Goal: Navigation & Orientation: Find specific page/section

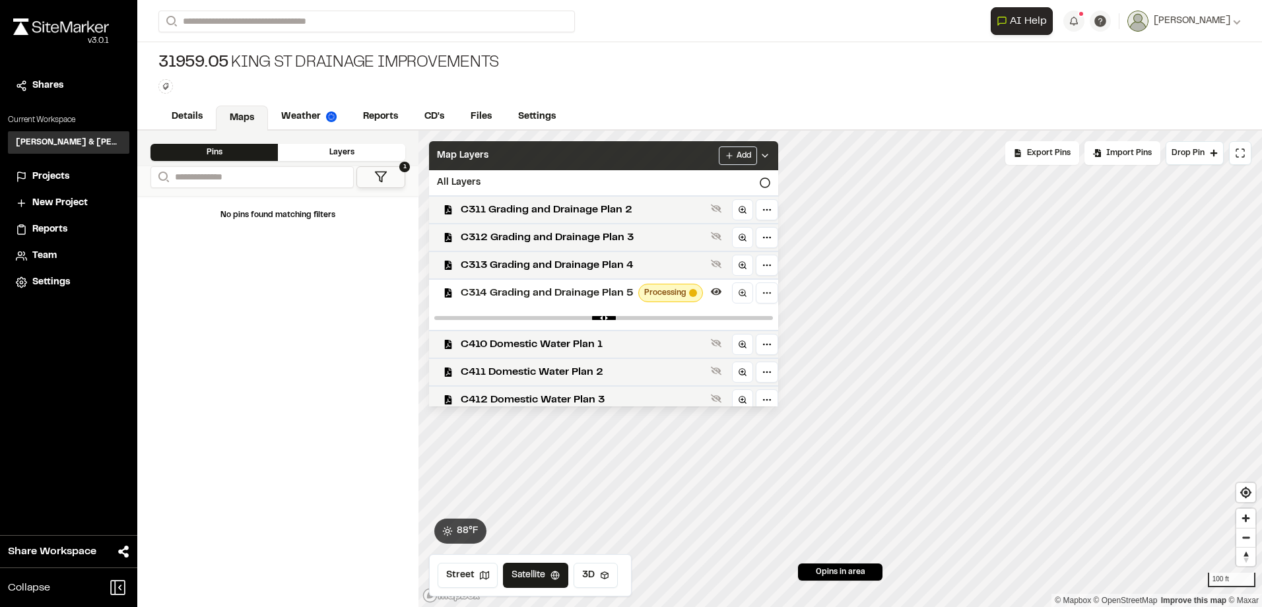
click at [642, 155] on div "Map Layers Add" at bounding box center [603, 155] width 349 height 29
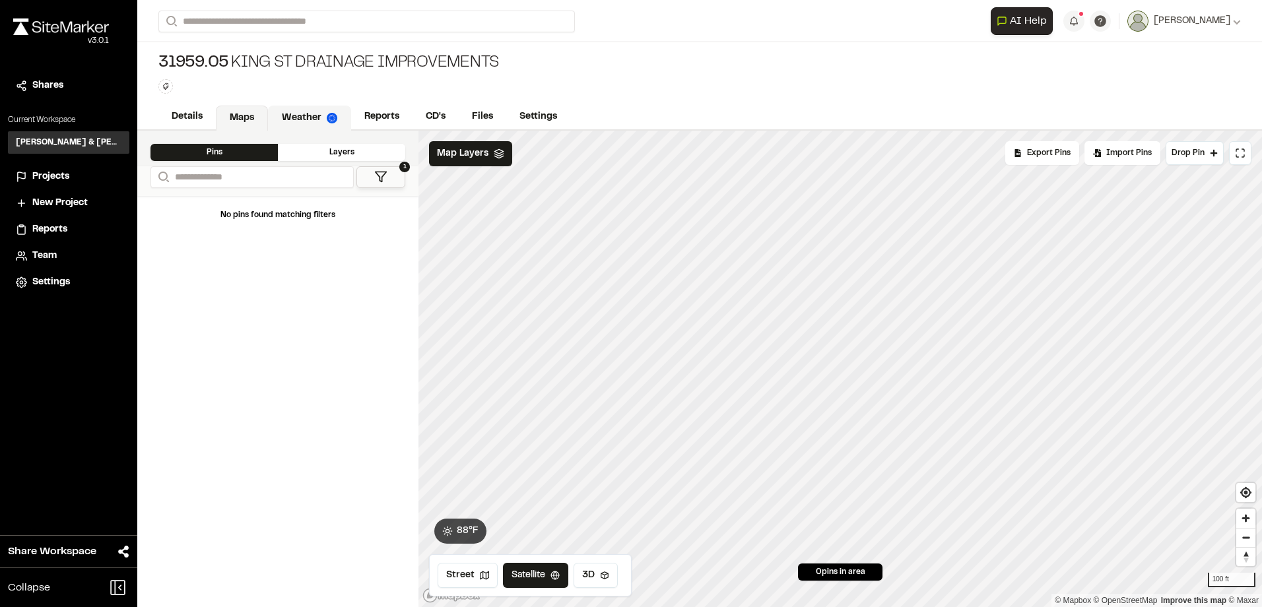
click at [290, 116] on link "Weather" at bounding box center [309, 118] width 83 height 25
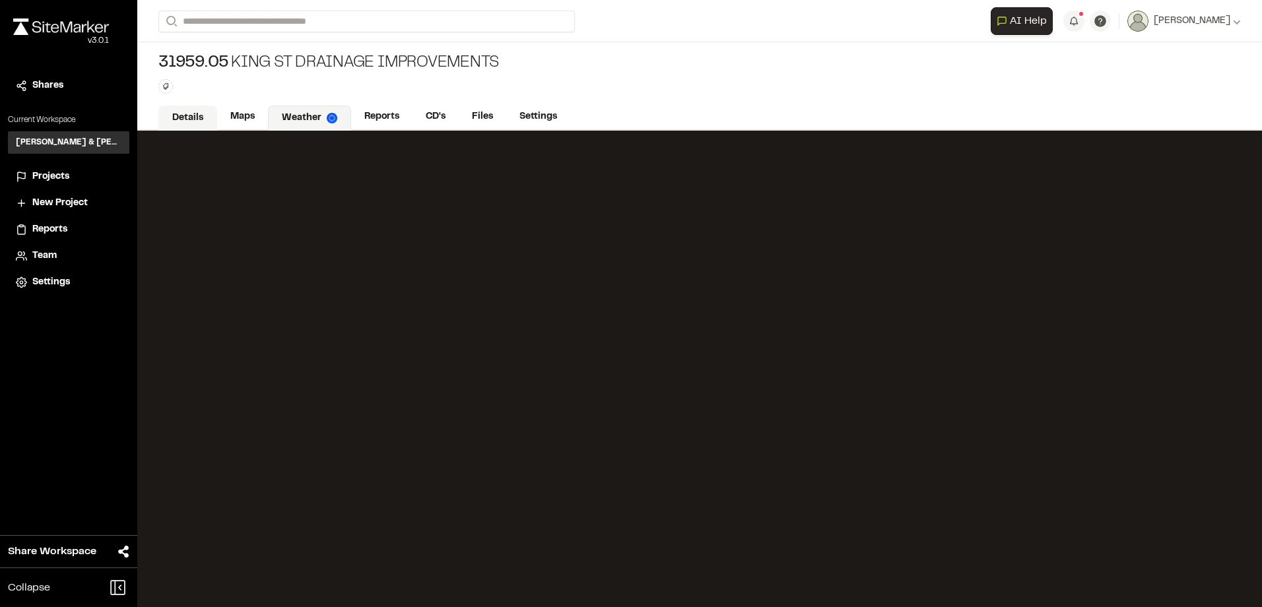
click at [181, 113] on link "Details" at bounding box center [187, 118] width 59 height 25
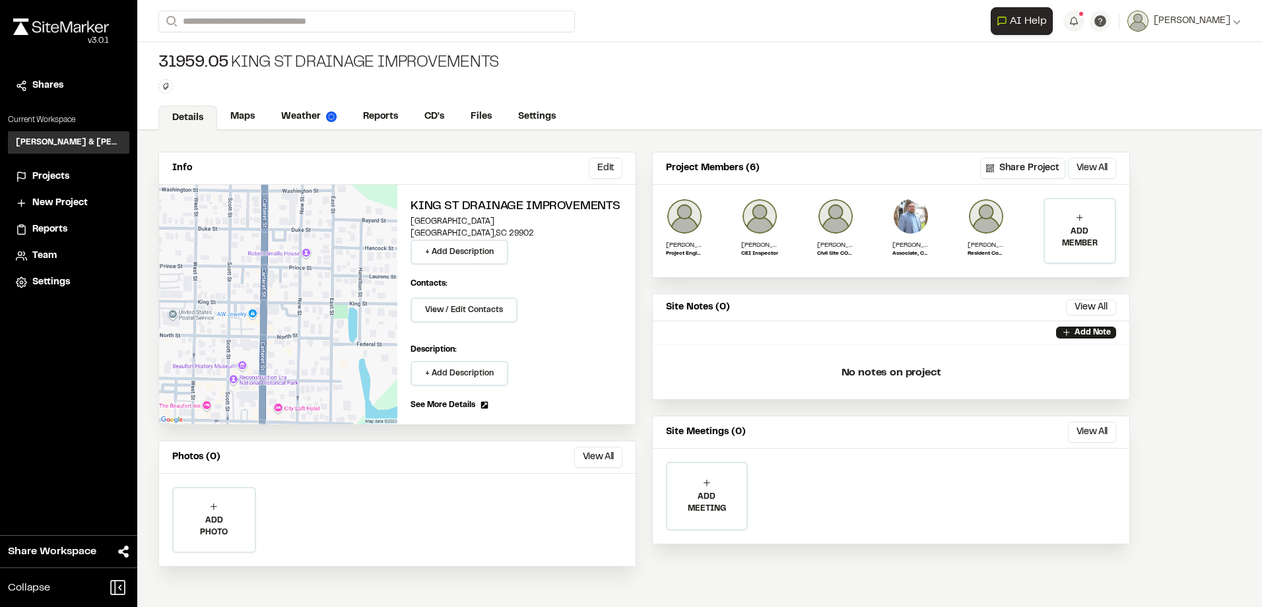
click at [53, 178] on span "Projects" at bounding box center [50, 177] width 37 height 15
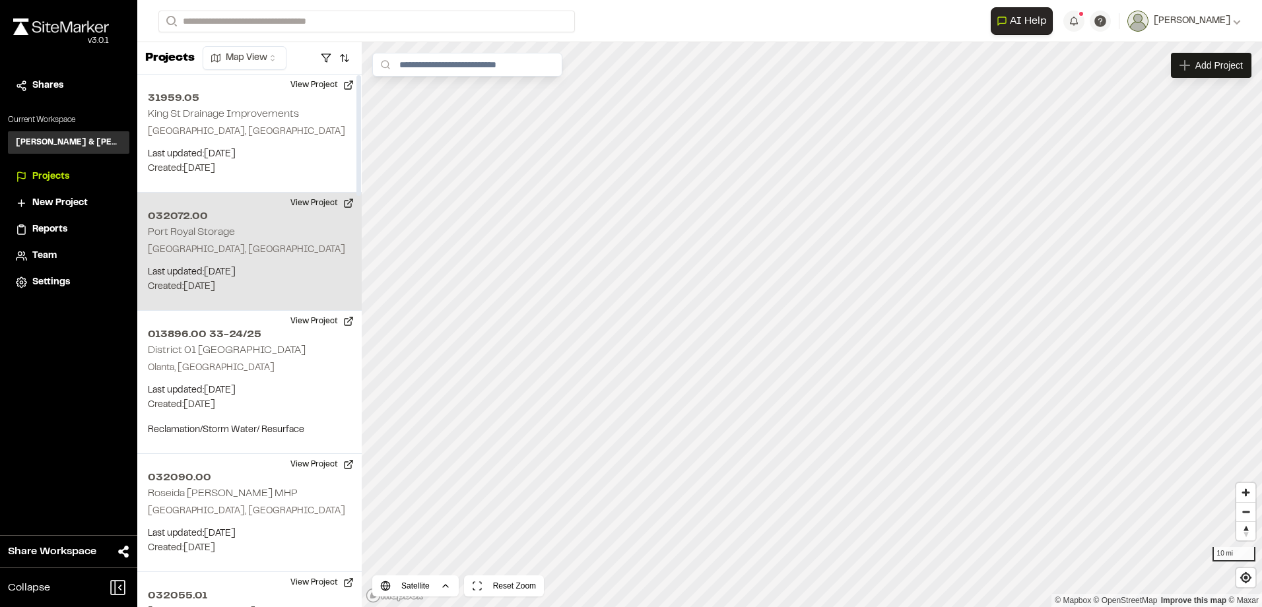
click at [265, 228] on div "032072.00 Port Royal Storage Beaufort, SC Last updated: Aug 18, 2025 Budget: $ …" at bounding box center [249, 252] width 224 height 118
click at [805, 320] on div "032072.00 Port Royal Storage" at bounding box center [812, 325] width 20 height 20
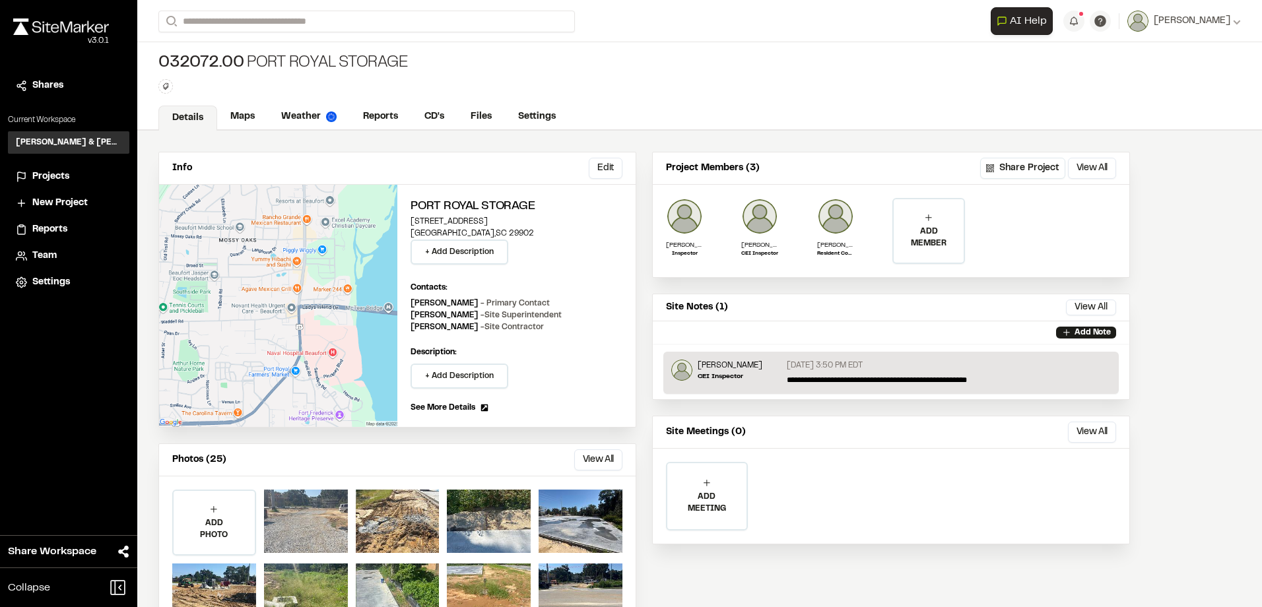
click at [319, 506] on div at bounding box center [306, 521] width 84 height 63
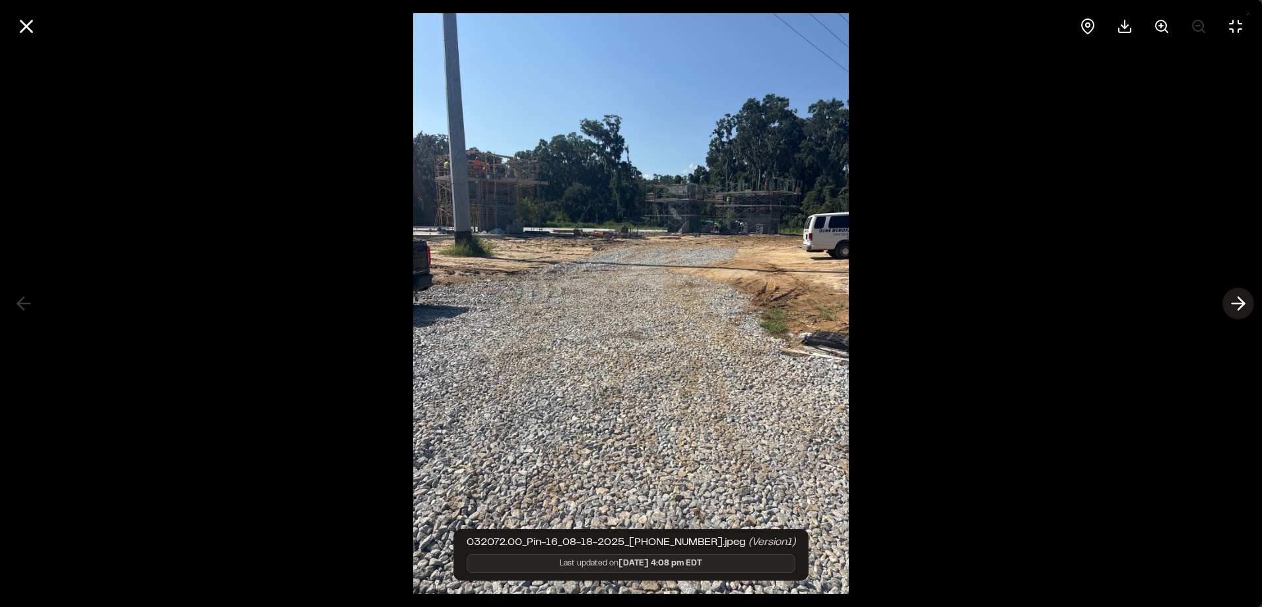
click at [1239, 297] on icon at bounding box center [1237, 303] width 21 height 22
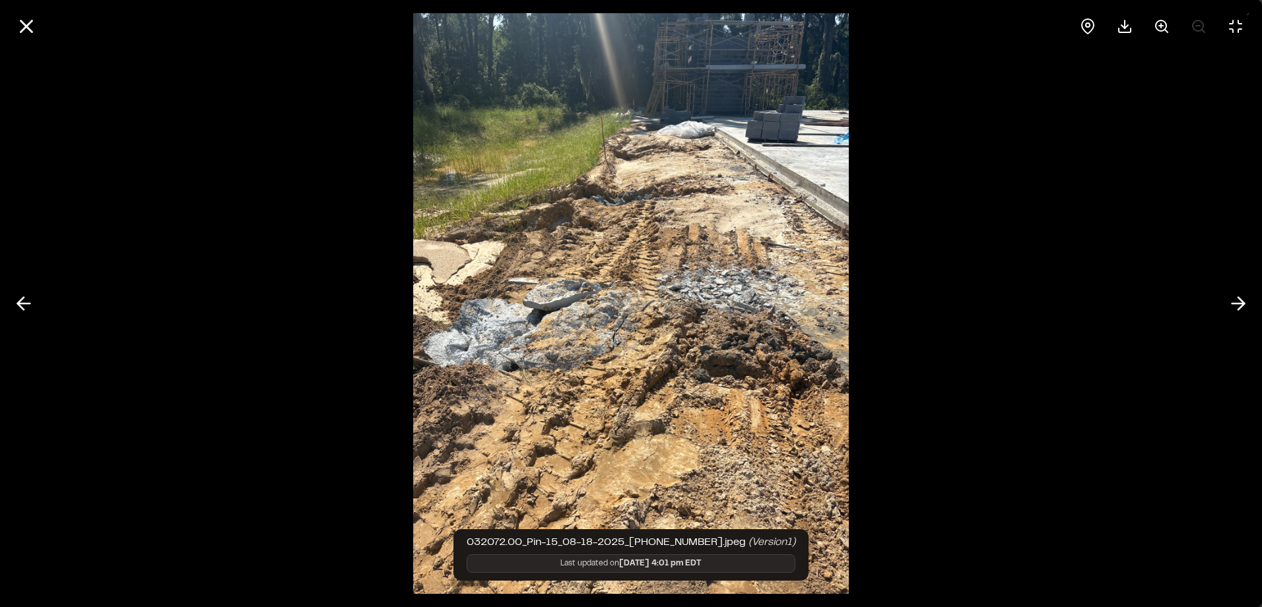
click at [1222, 295] on div at bounding box center [631, 303] width 1262 height 607
click at [1235, 292] on button at bounding box center [1238, 304] width 32 height 32
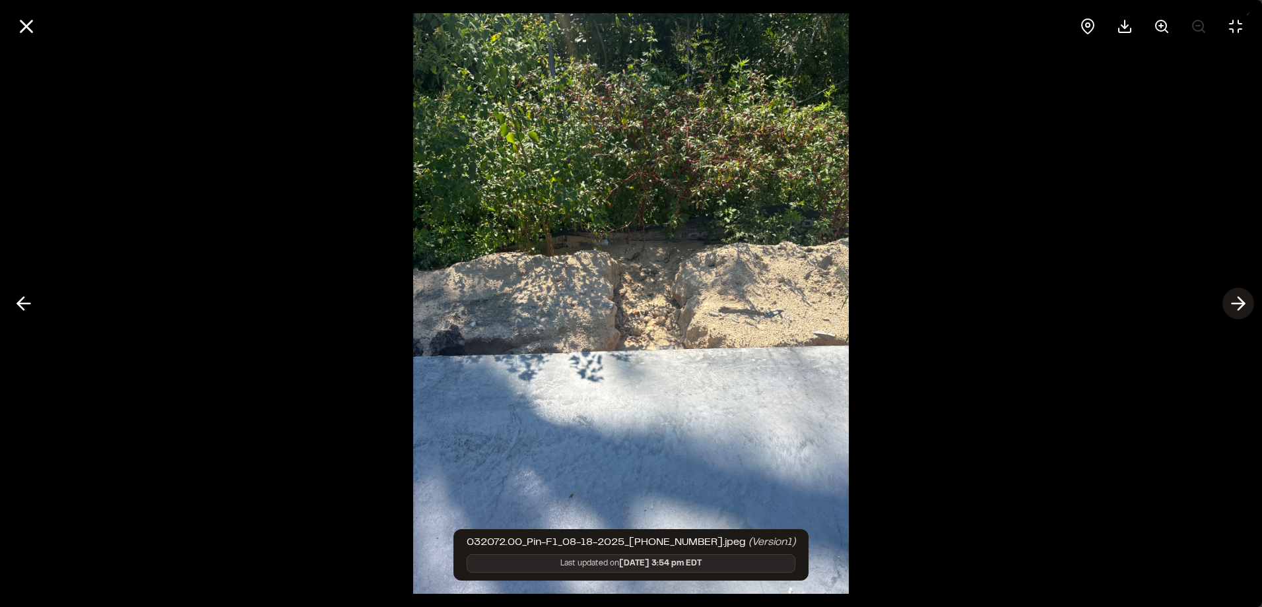
click at [1231, 300] on icon at bounding box center [1237, 303] width 21 height 22
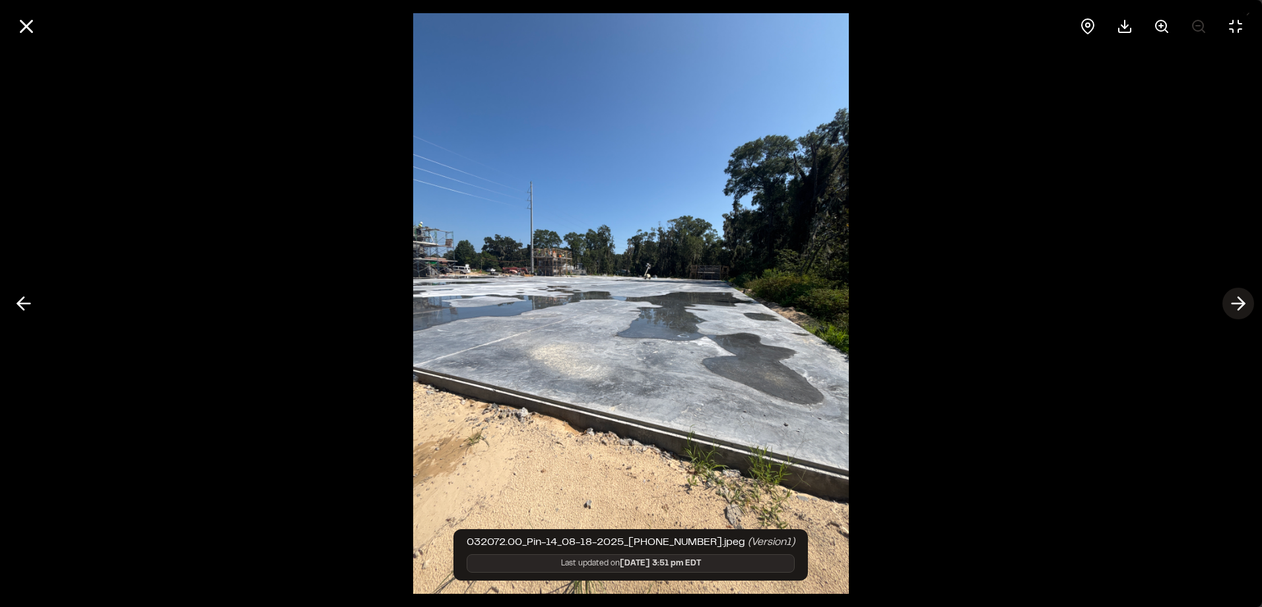
click at [1224, 300] on button at bounding box center [1238, 304] width 32 height 32
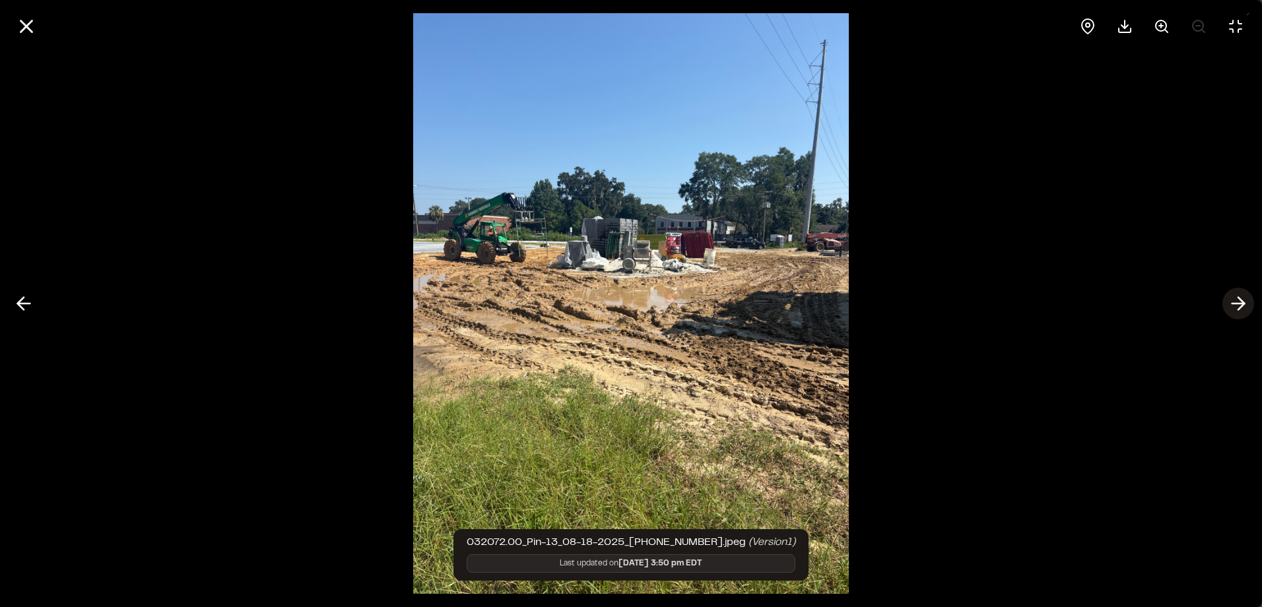
click at [1226, 300] on button at bounding box center [1238, 304] width 32 height 32
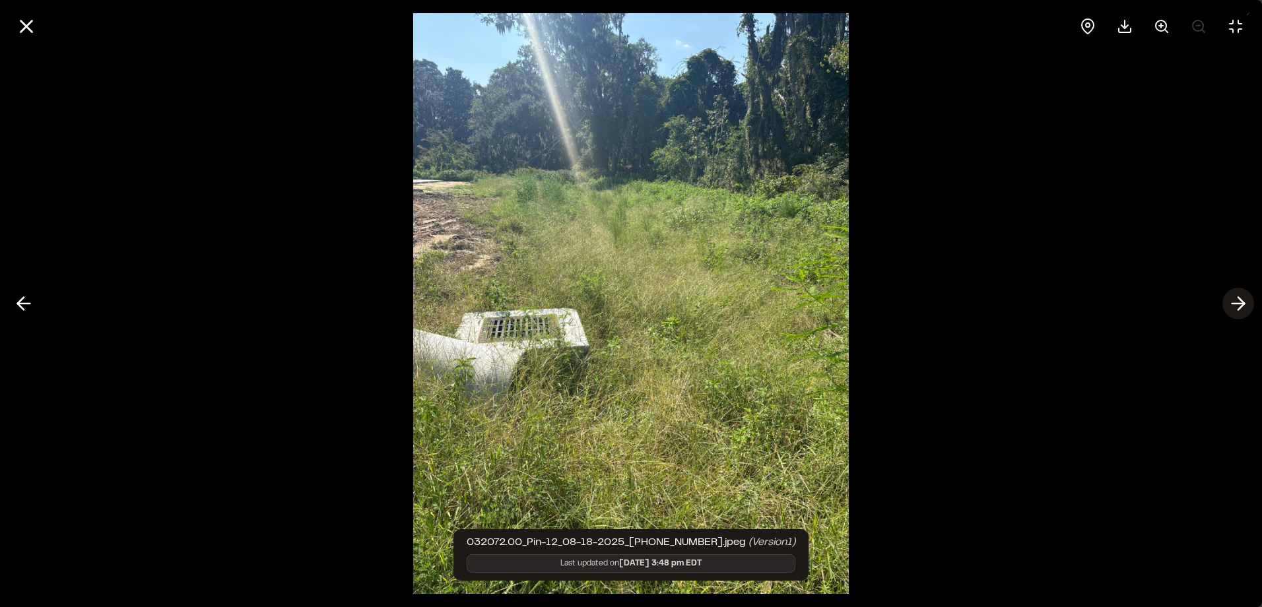
click at [1226, 300] on button at bounding box center [1238, 304] width 32 height 32
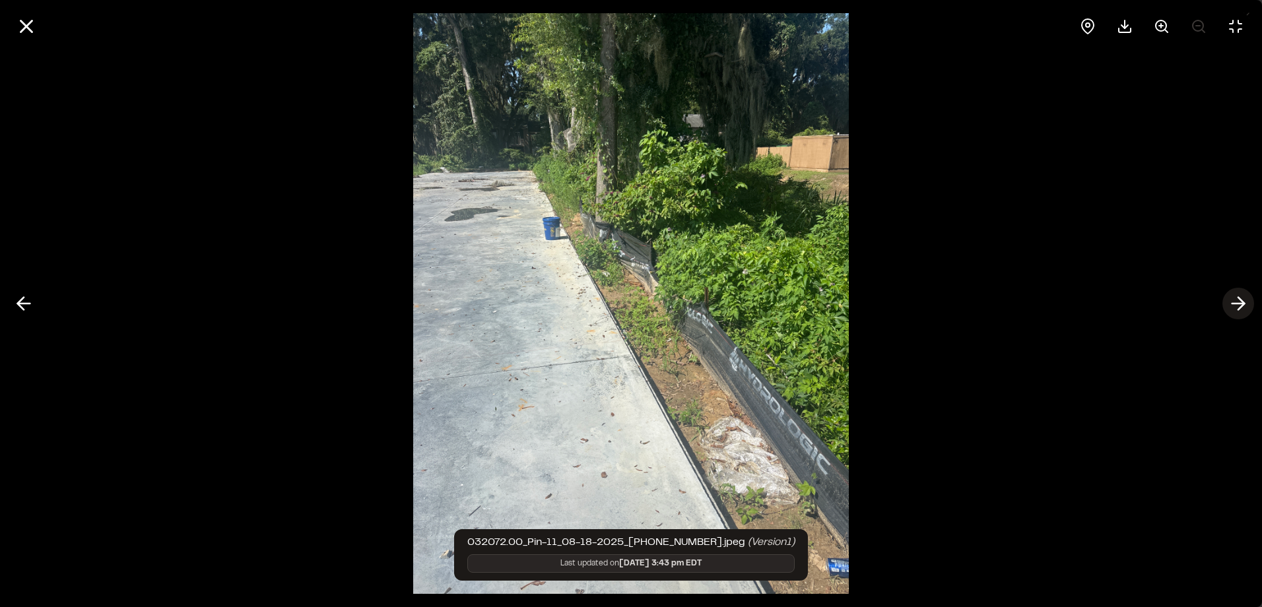
click at [1226, 300] on button at bounding box center [1238, 304] width 32 height 32
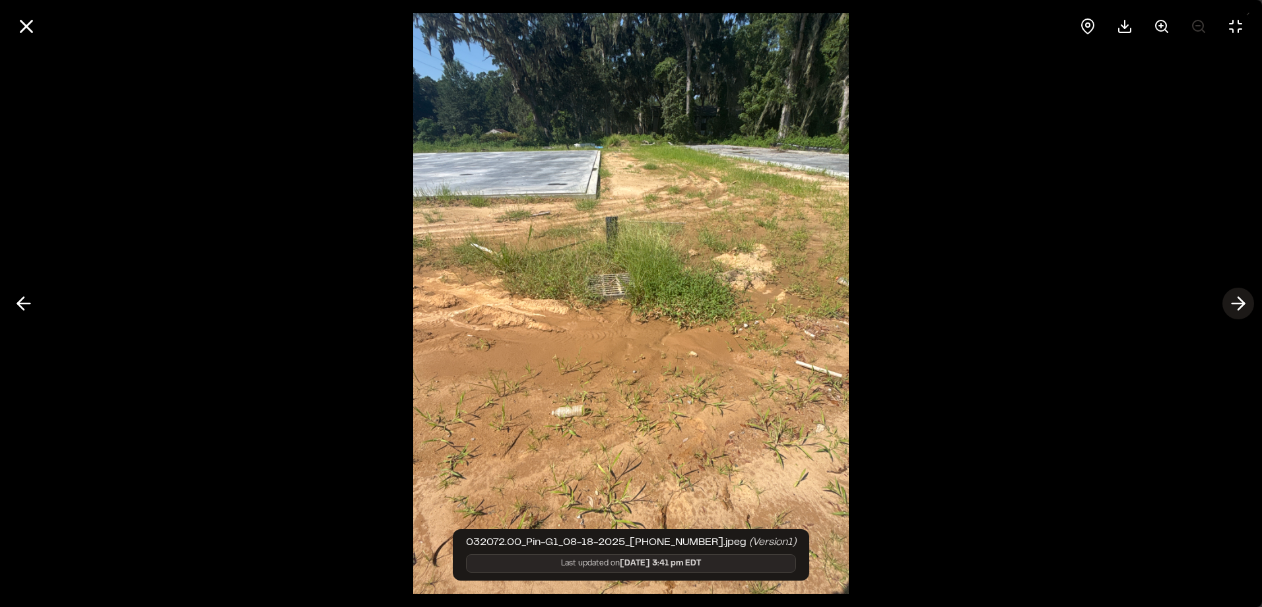
click at [1226, 300] on button at bounding box center [1238, 304] width 32 height 32
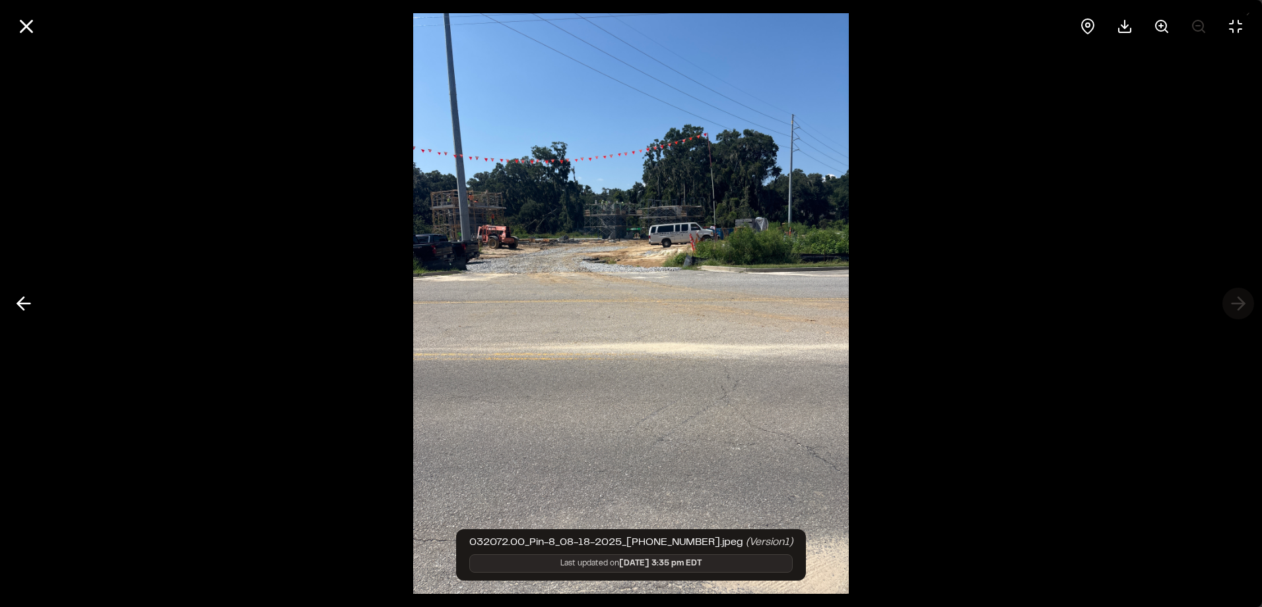
click at [1226, 300] on div at bounding box center [631, 303] width 1262 height 607
click at [16, 18] on icon at bounding box center [26, 26] width 22 height 22
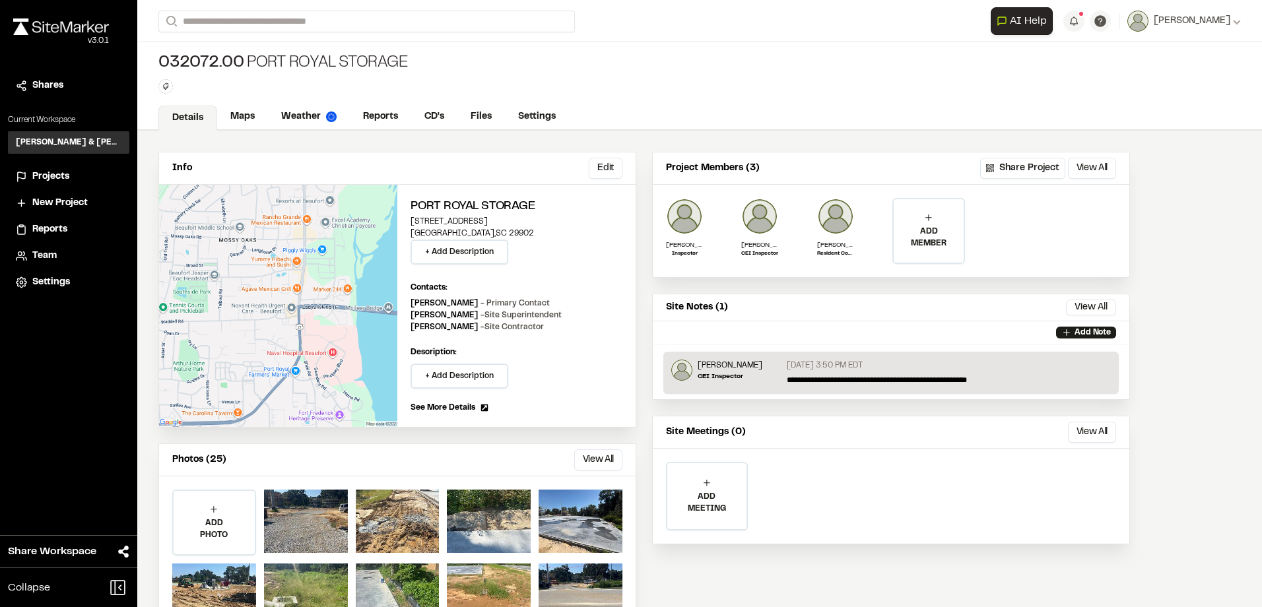
click at [70, 171] on div "Projects" at bounding box center [76, 177] width 89 height 15
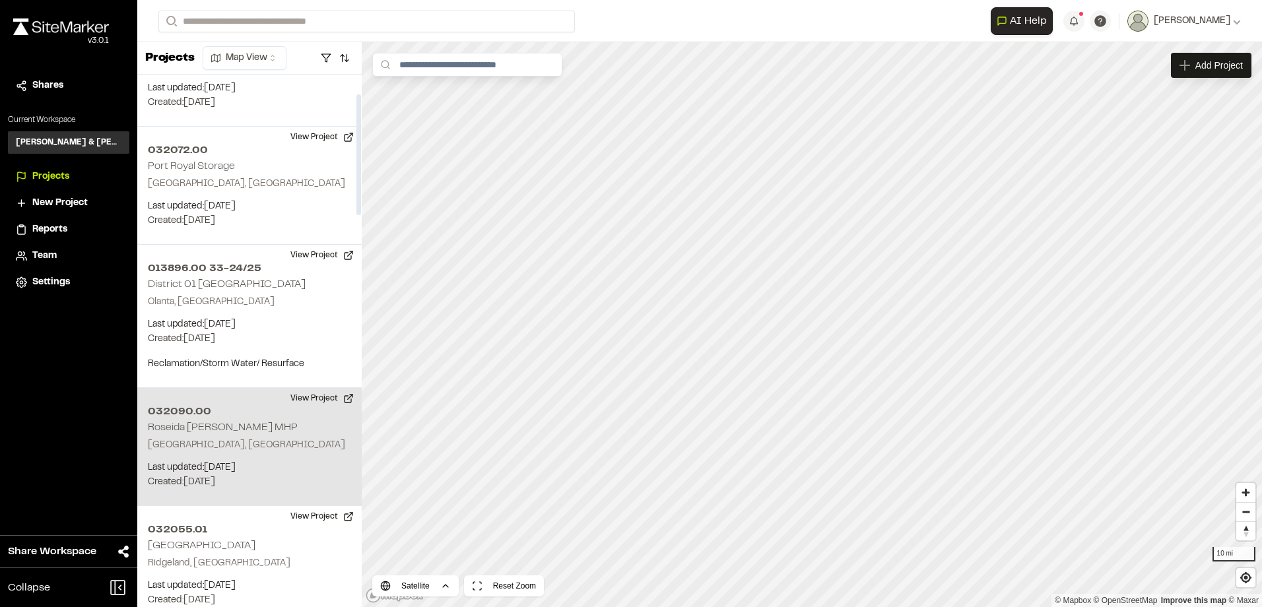
scroll to position [132, 0]
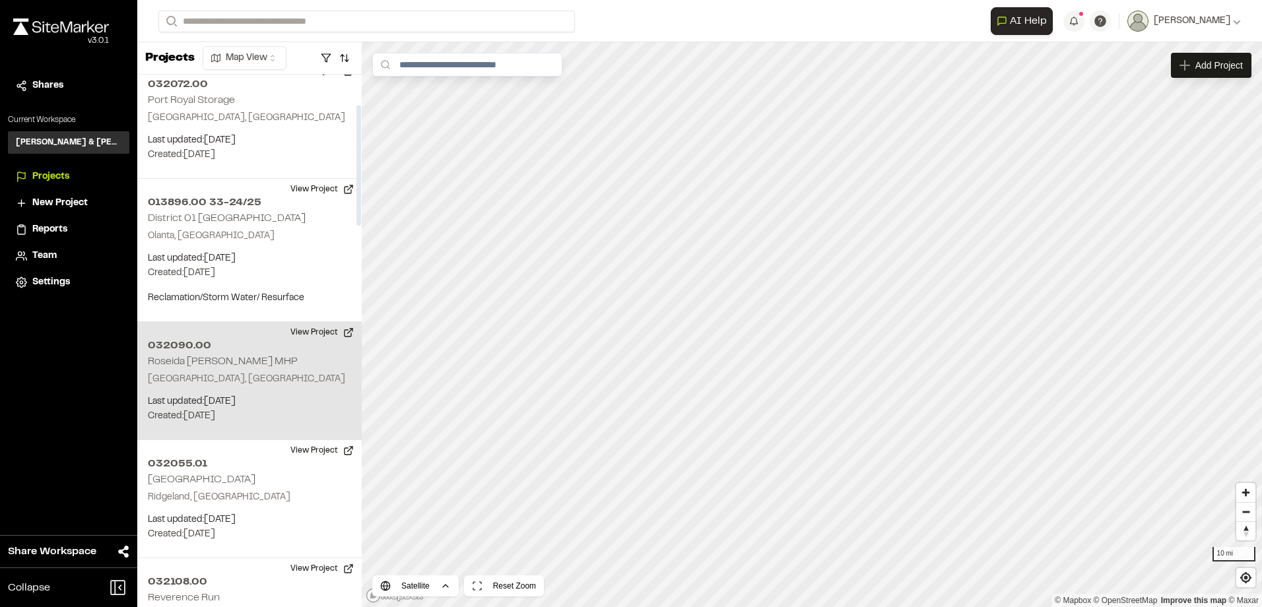
click at [250, 340] on h2 "032090.00" at bounding box center [249, 346] width 203 height 16
click at [812, 327] on div "032090.00 Roseida Glen MHP" at bounding box center [812, 325] width 20 height 20
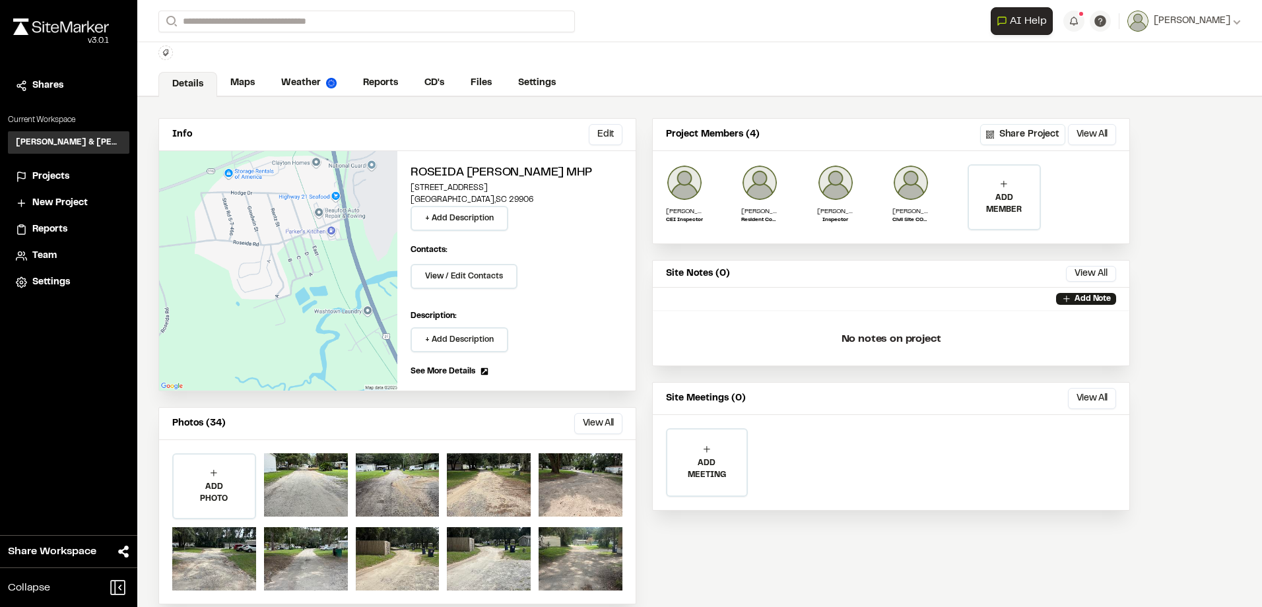
scroll to position [52, 0]
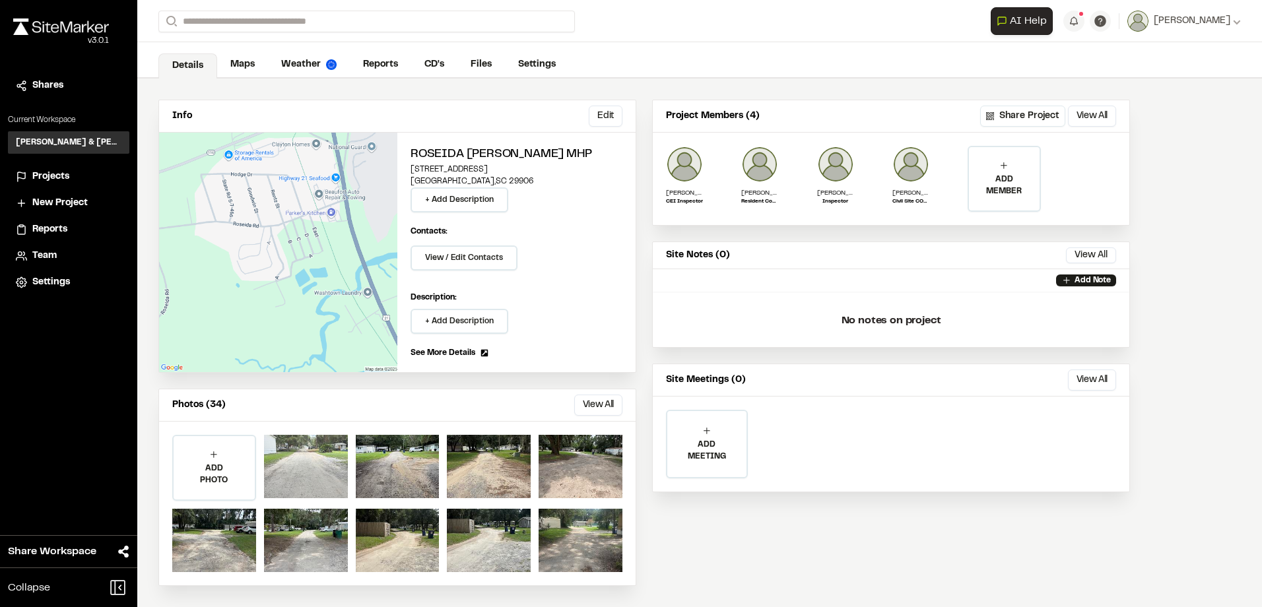
click at [309, 459] on div at bounding box center [306, 466] width 84 height 63
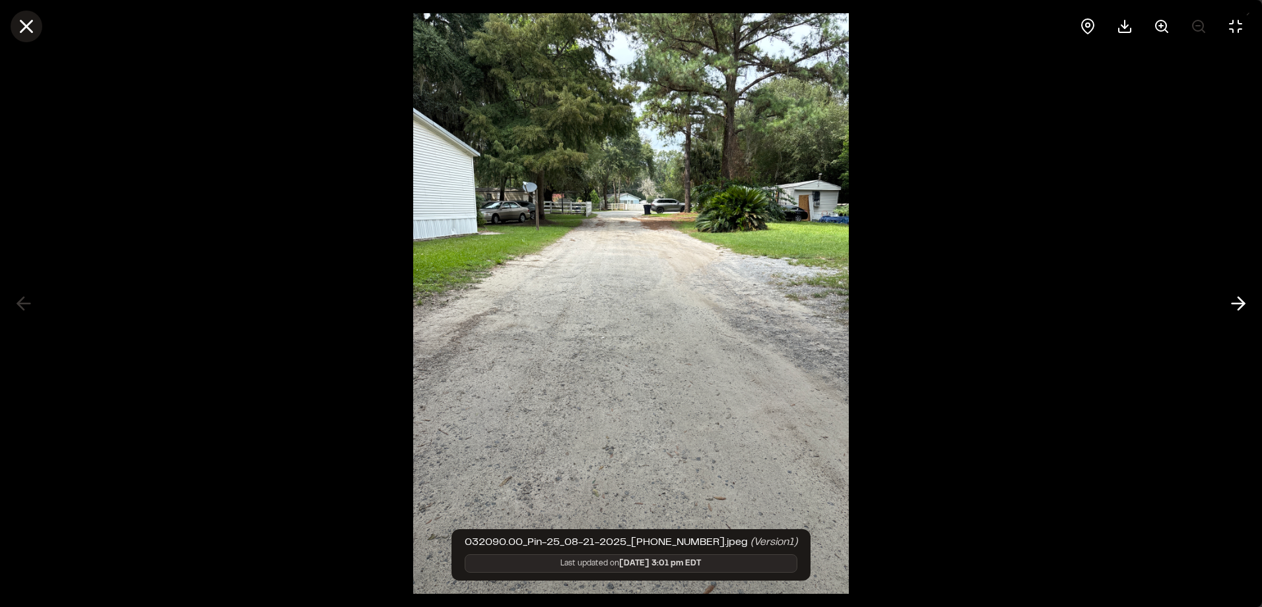
click at [30, 15] on icon at bounding box center [26, 26] width 22 height 22
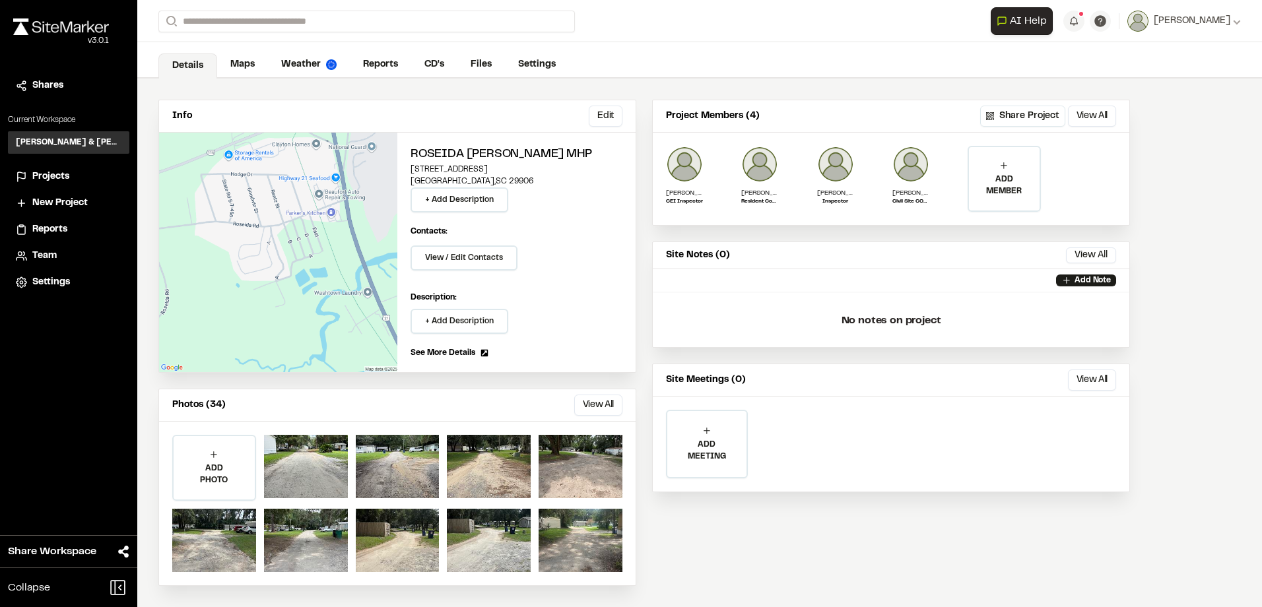
click at [40, 176] on span "Projects" at bounding box center [50, 177] width 37 height 15
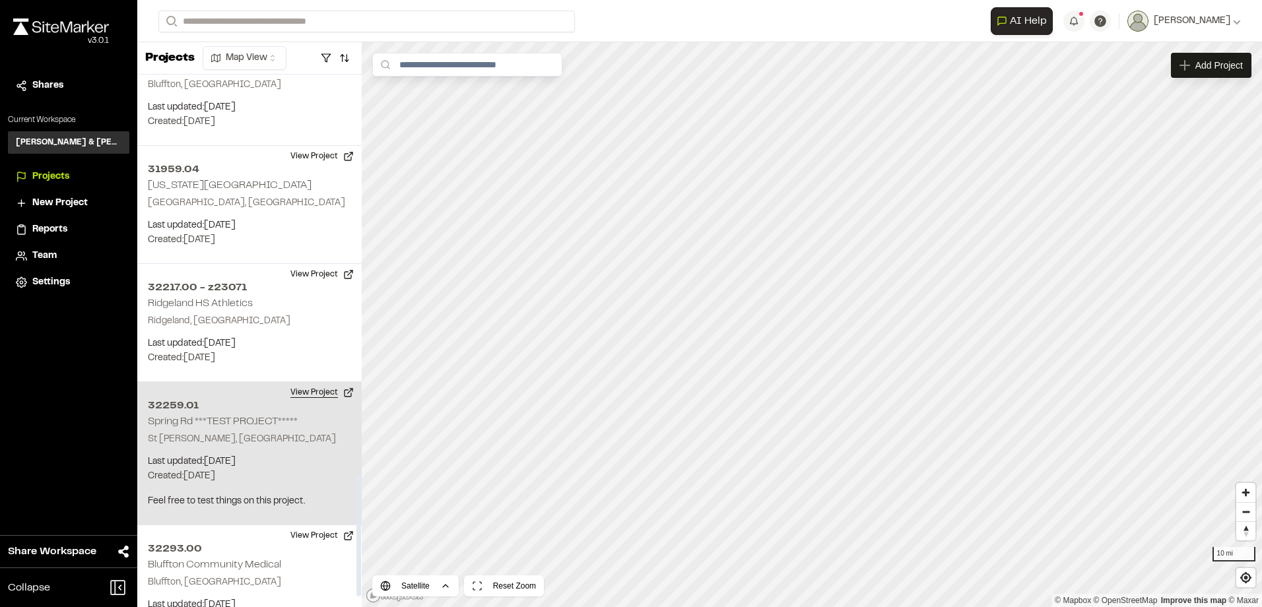
scroll to position [1812, 0]
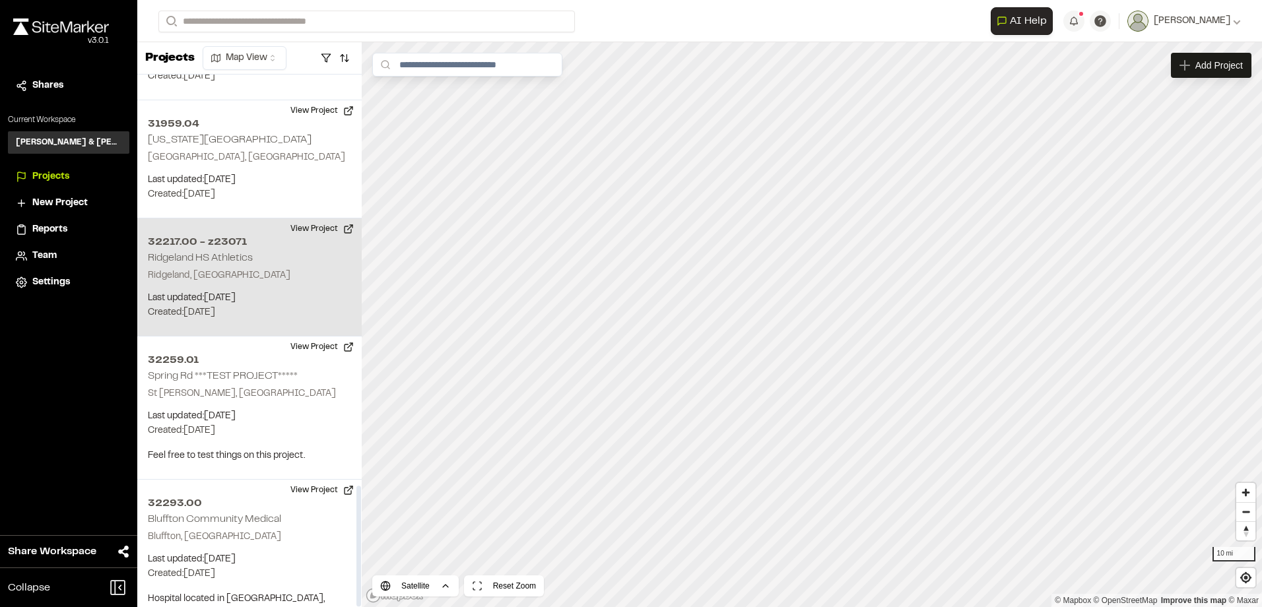
click at [247, 306] on p "Created: May 13, 2025" at bounding box center [249, 313] width 203 height 15
click at [812, 331] on div "32217.00 - z23071 Ridgeland HS Athletics" at bounding box center [812, 326] width 20 height 20
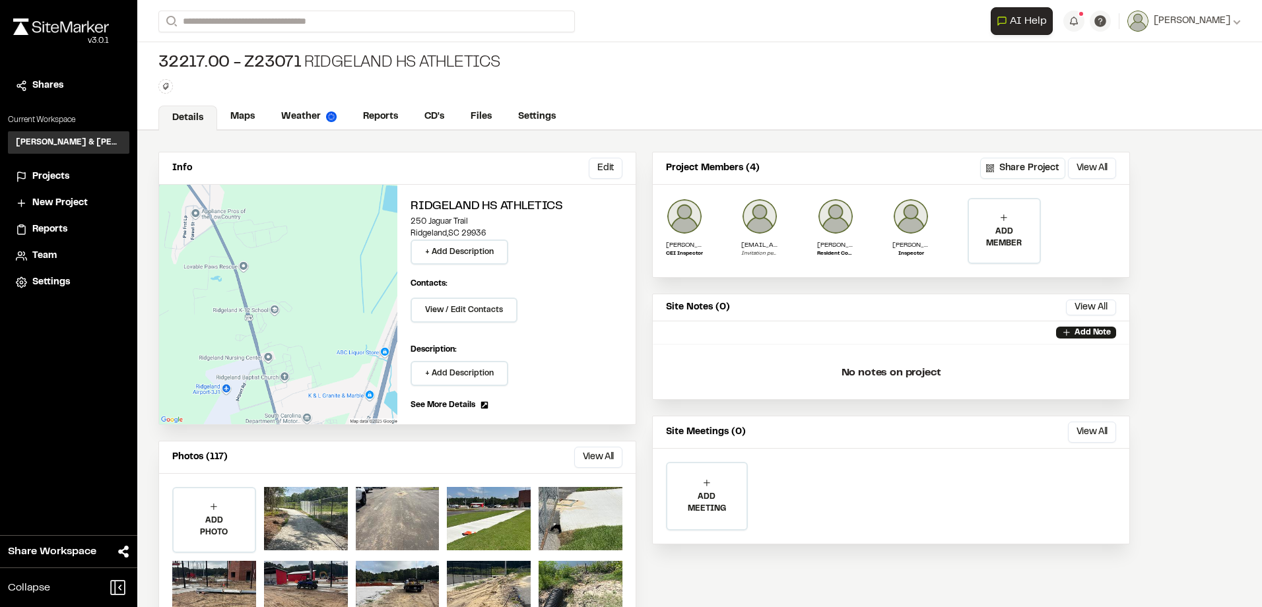
drag, startPoint x: 849, startPoint y: 367, endPoint x: 794, endPoint y: 408, distance: 67.8
click at [796, 409] on div "**********" at bounding box center [891, 395] width 478 height 486
click at [342, 501] on div at bounding box center [306, 518] width 84 height 63
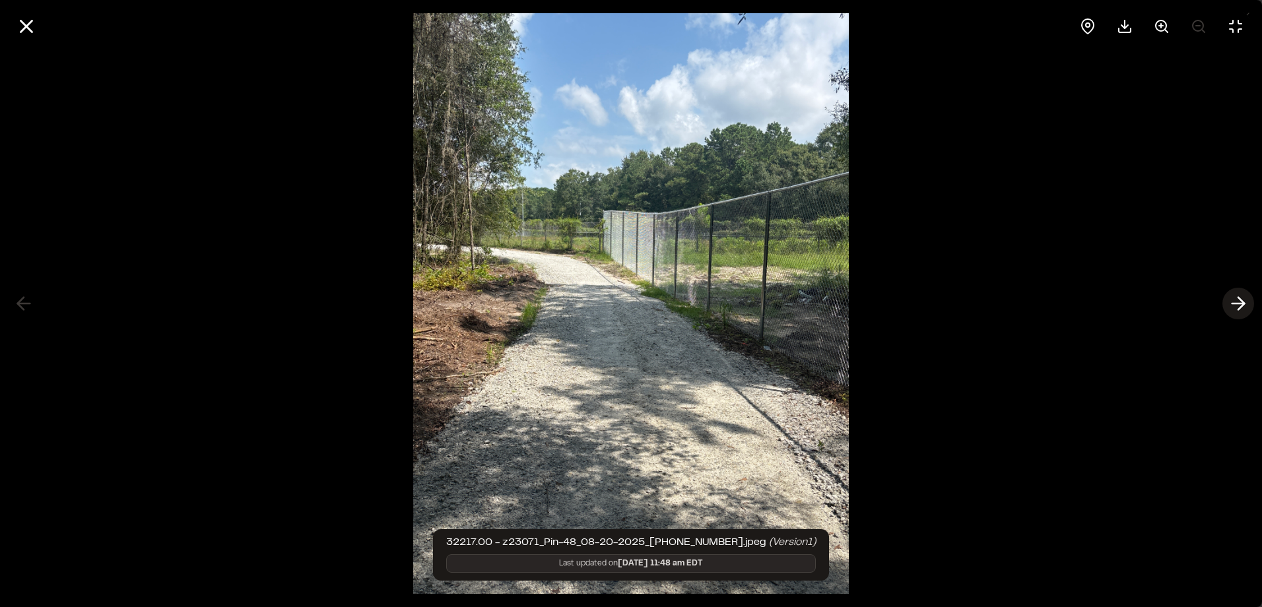
click at [1232, 304] on line at bounding box center [1238, 304] width 13 height 0
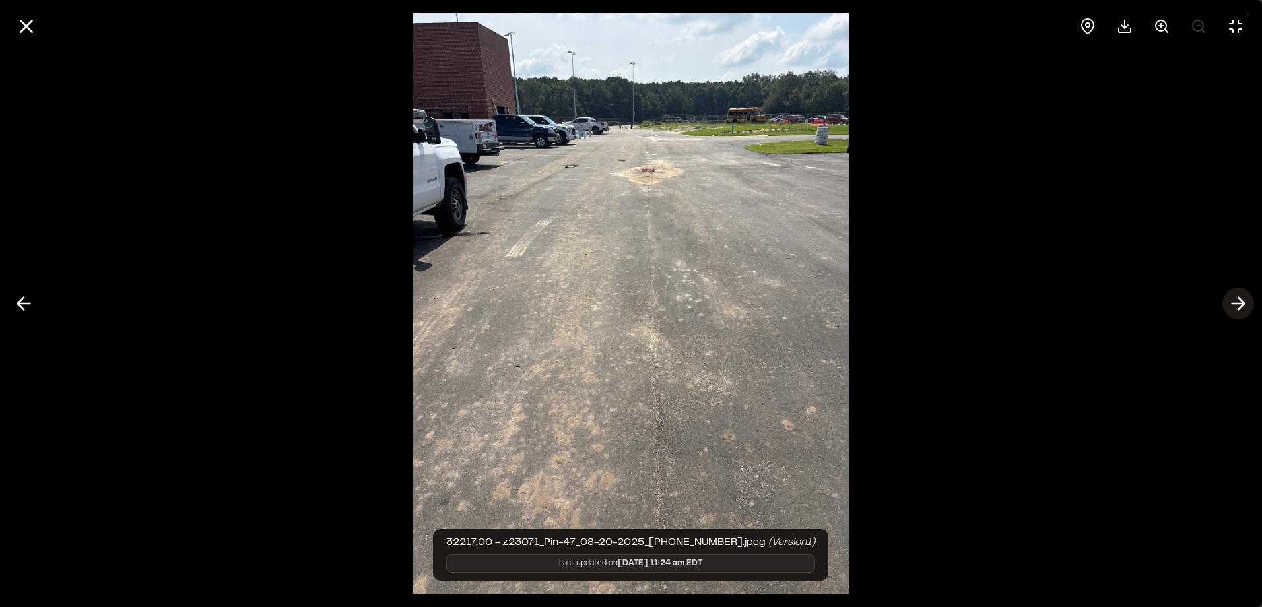
click at [1227, 301] on icon at bounding box center [1237, 303] width 21 height 22
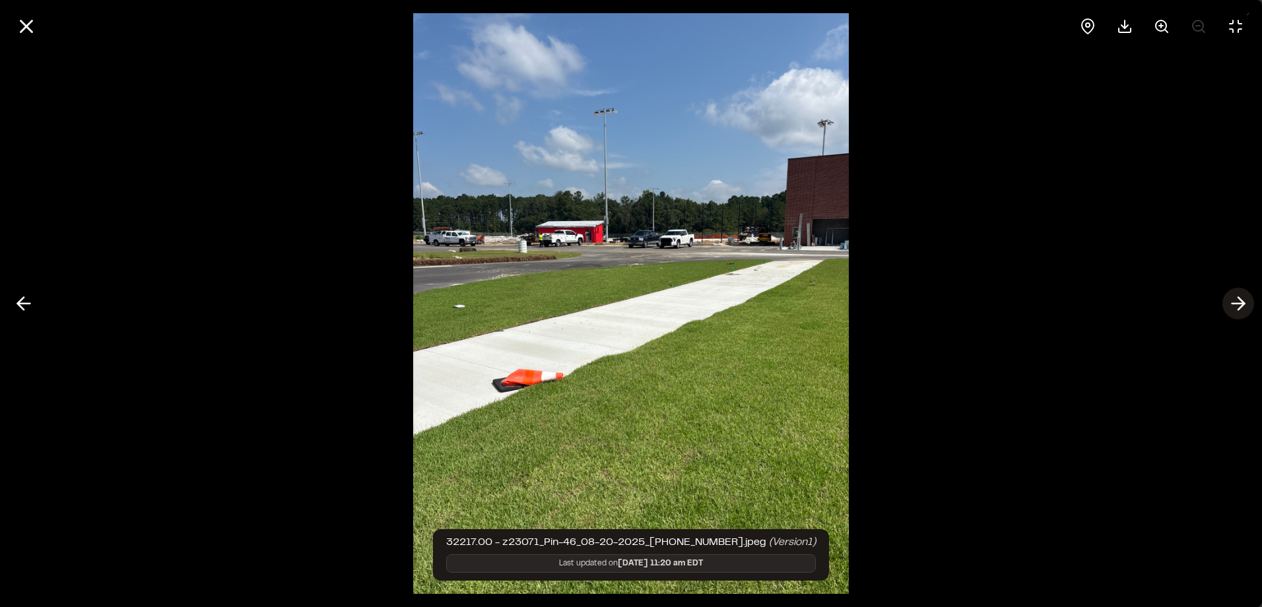
click at [1237, 306] on icon at bounding box center [1237, 303] width 21 height 22
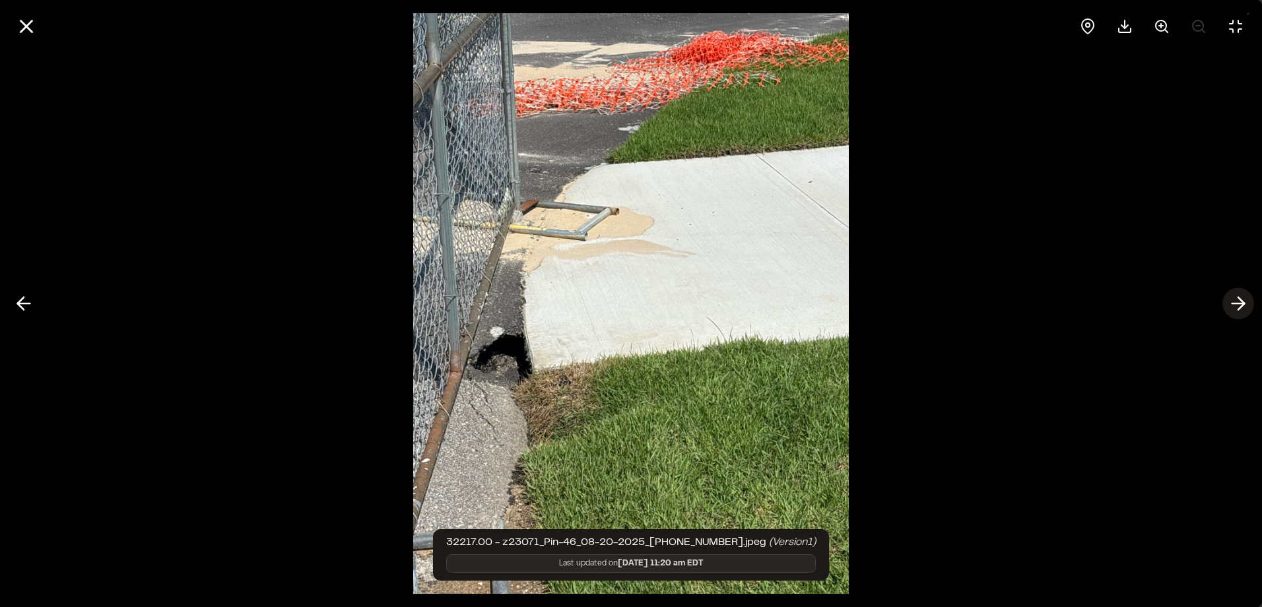
click at [1223, 306] on button at bounding box center [1238, 304] width 32 height 32
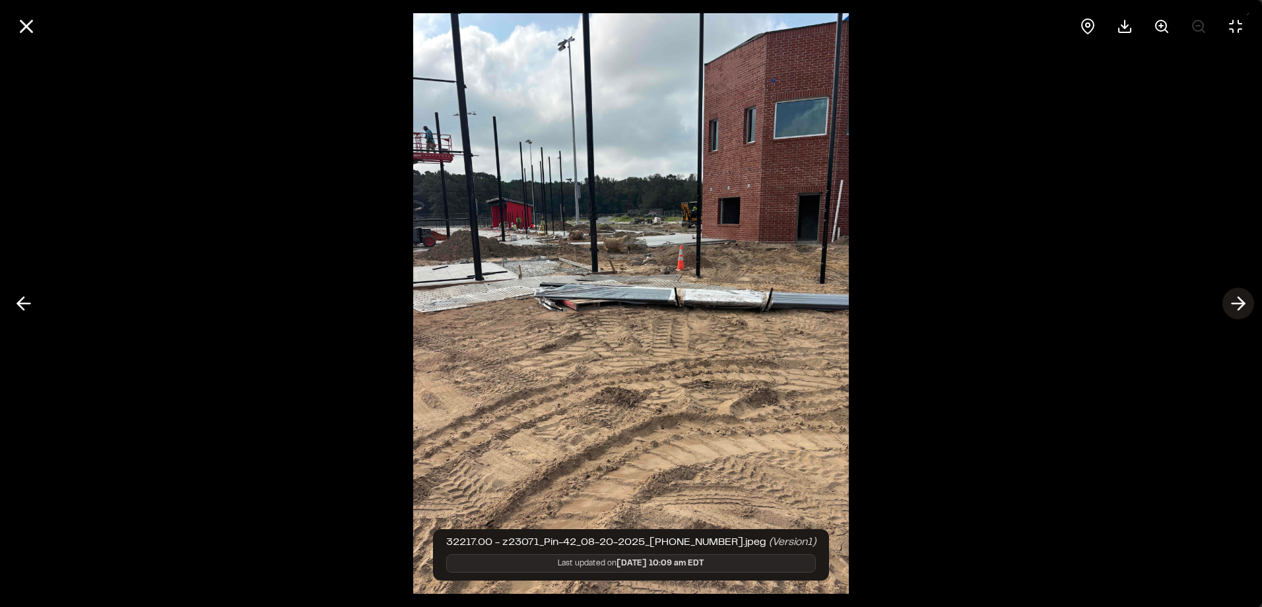
click at [1224, 304] on button at bounding box center [1238, 304] width 32 height 32
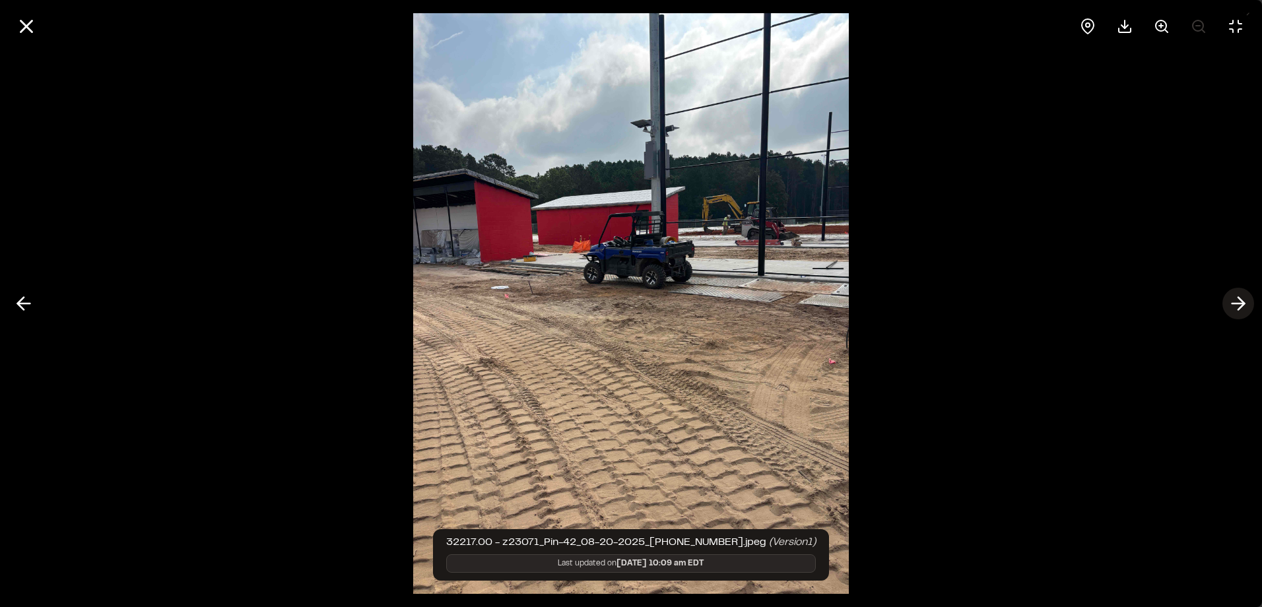
click at [1228, 297] on icon at bounding box center [1237, 303] width 21 height 22
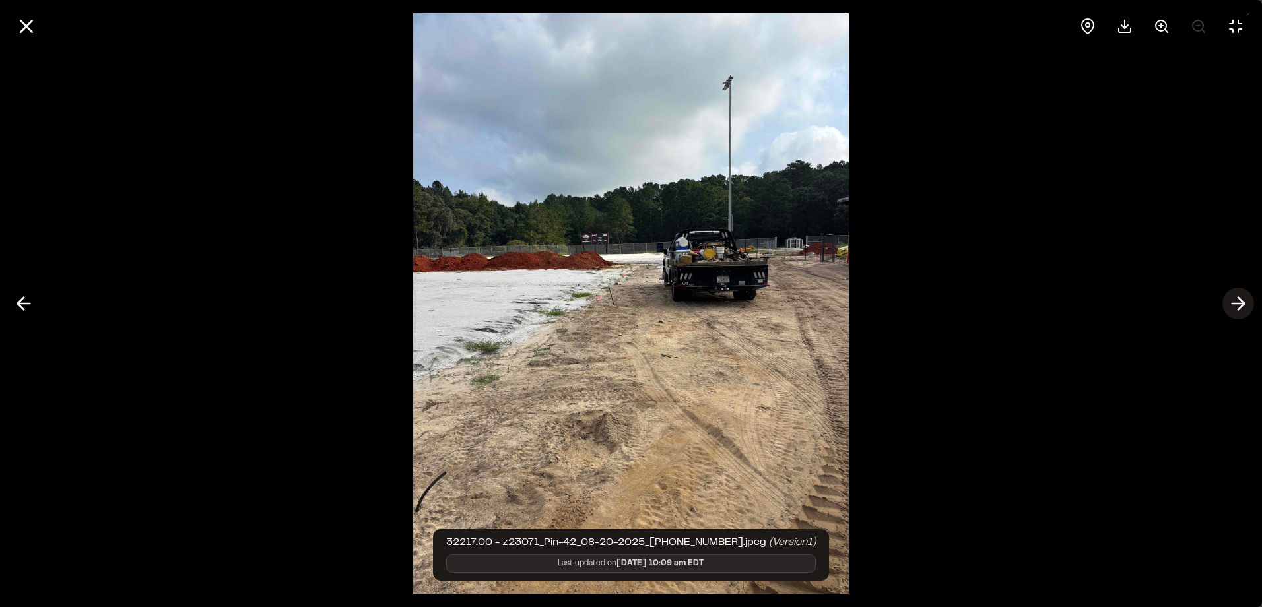
click at [1229, 295] on icon at bounding box center [1237, 303] width 21 height 22
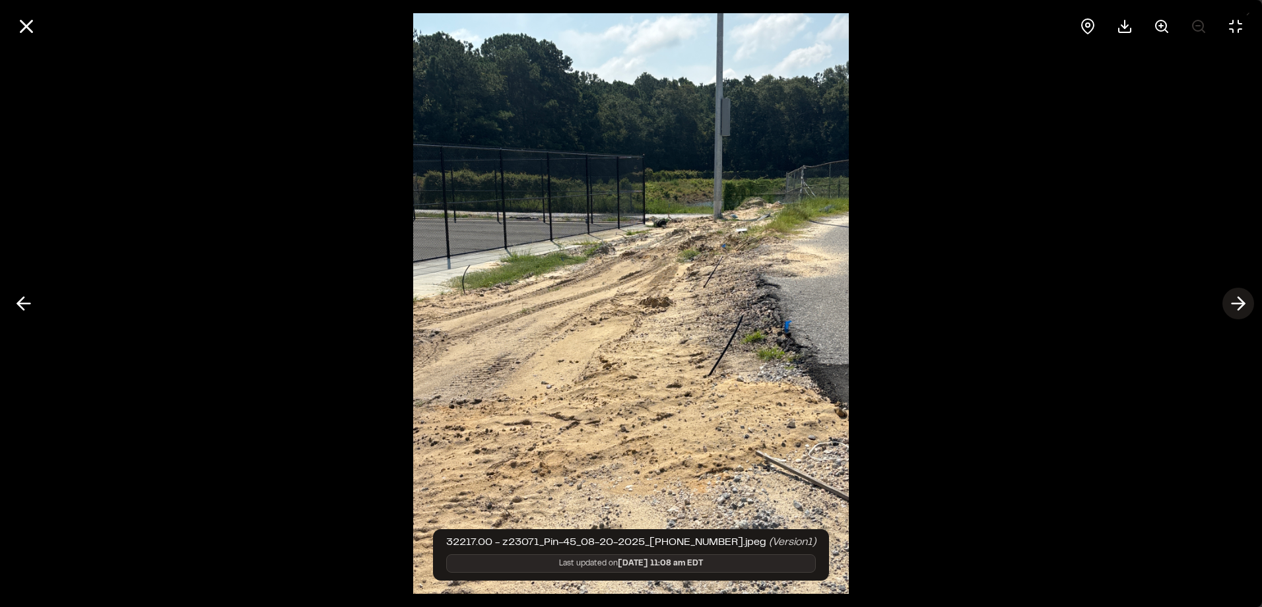
click at [1234, 294] on icon at bounding box center [1237, 303] width 21 height 22
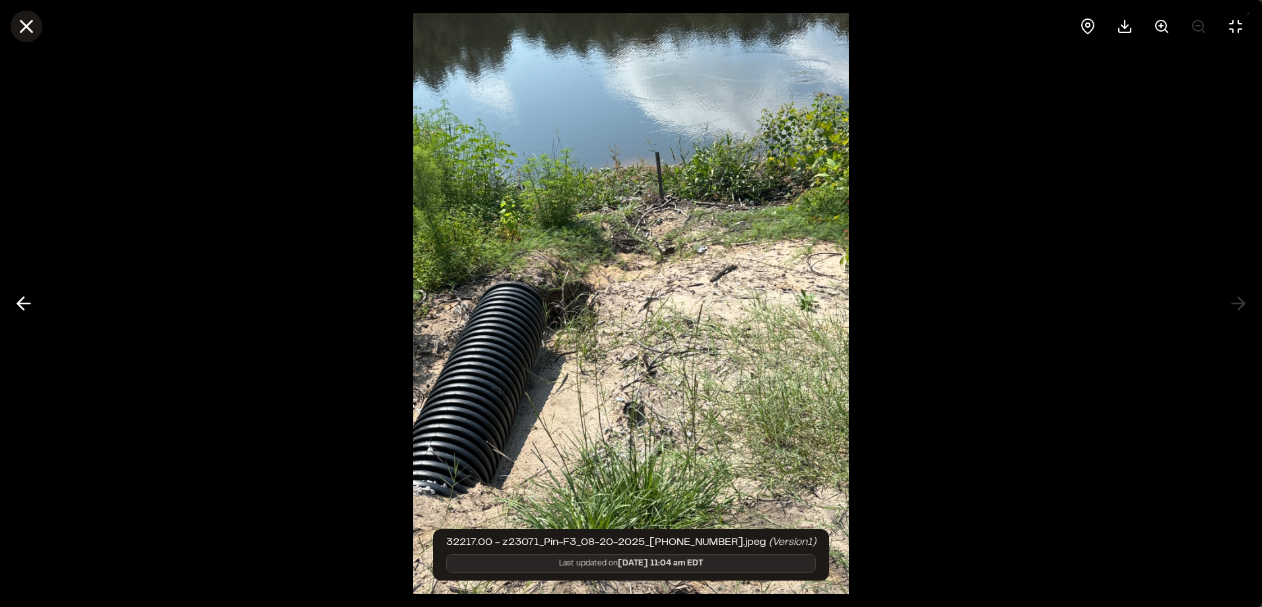
click at [29, 24] on line at bounding box center [26, 26] width 11 height 11
